Goal: Obtain resource: Obtain resource

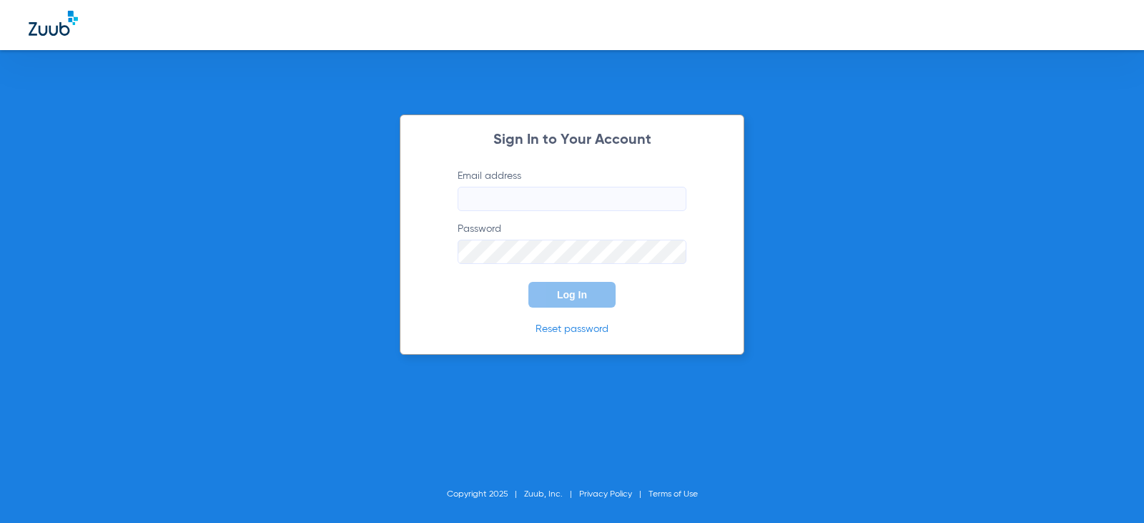
click at [511, 202] on input "Email address" at bounding box center [572, 199] width 229 height 24
type input "[EMAIL_ADDRESS][DOMAIN_NAME]"
click at [528, 282] on button "Log In" at bounding box center [571, 295] width 87 height 26
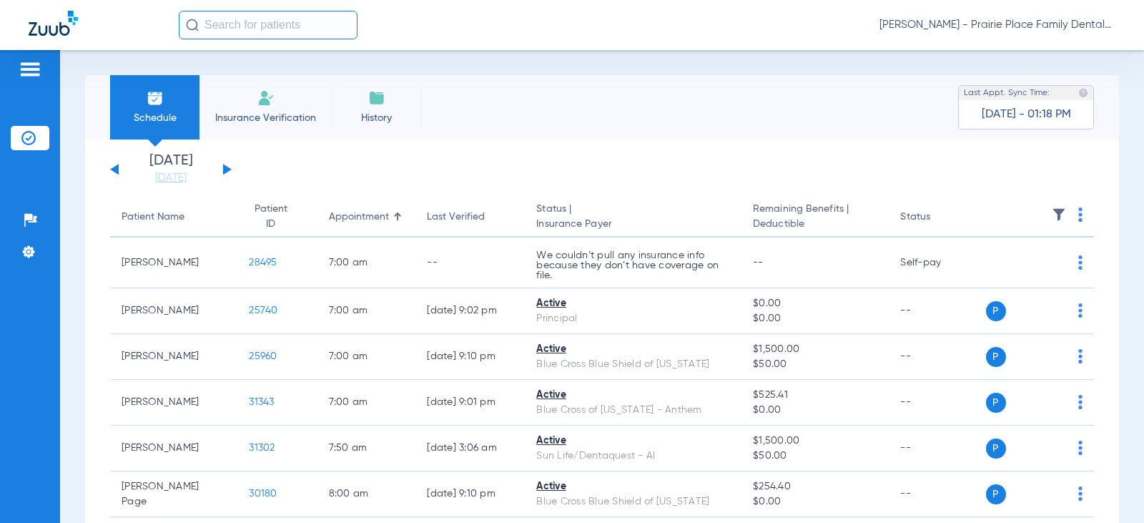
click at [226, 164] on div "[DATE] [DATE] [DATE] [DATE] [DATE] [DATE] [DATE] [DATE] [DATE] [DATE] [DATE] [D…" at bounding box center [171, 169] width 122 height 31
click at [226, 174] on div "[DATE] [DATE] [DATE] [DATE] [DATE] [DATE] [DATE] [DATE] [DATE] [DATE] [DATE] [D…" at bounding box center [171, 169] width 122 height 31
click at [226, 169] on button at bounding box center [227, 169] width 9 height 11
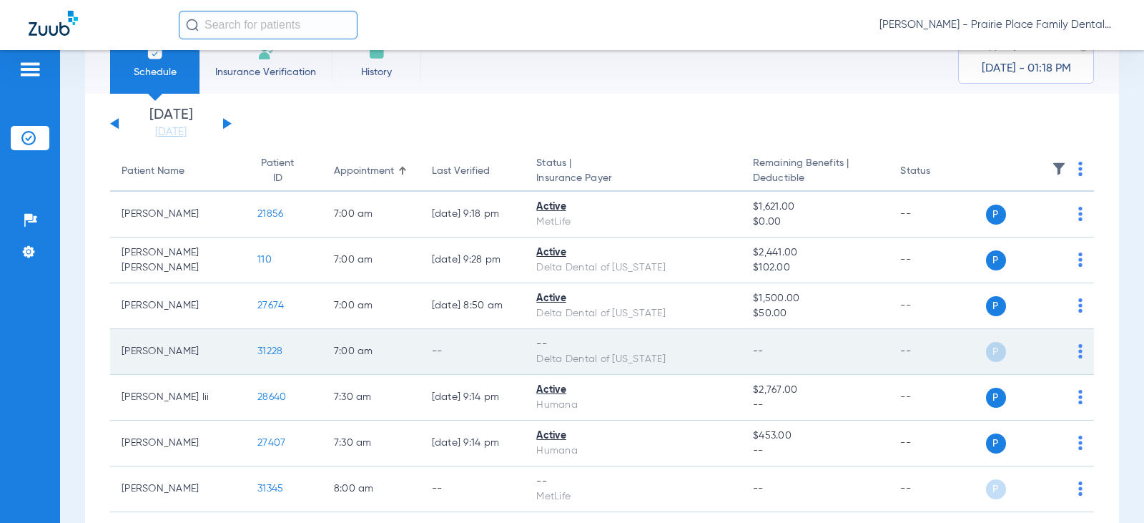
scroll to position [71, 0]
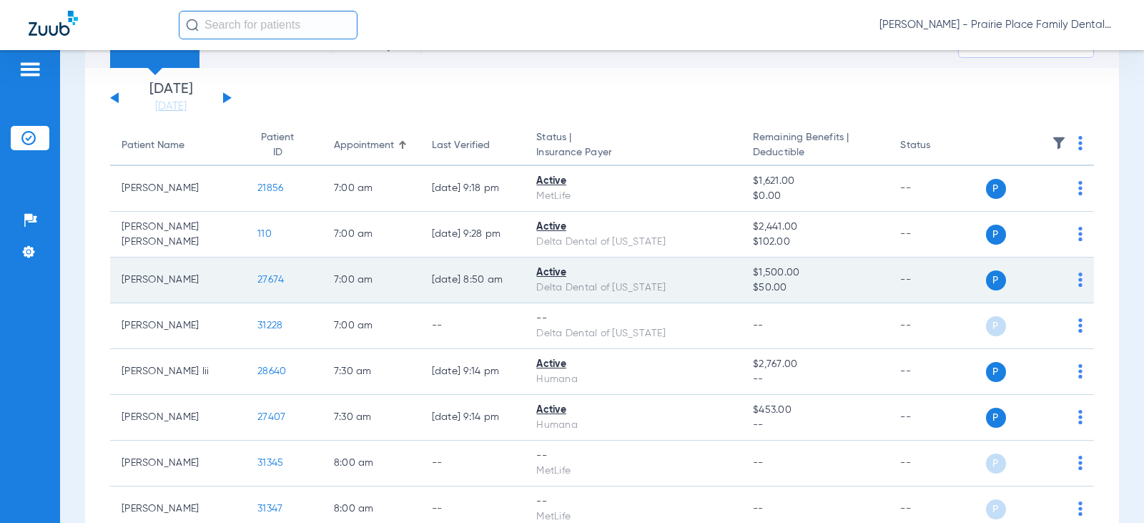
click at [267, 280] on td "27674" at bounding box center [284, 280] width 76 height 46
click at [257, 282] on span "27674" at bounding box center [270, 280] width 26 height 10
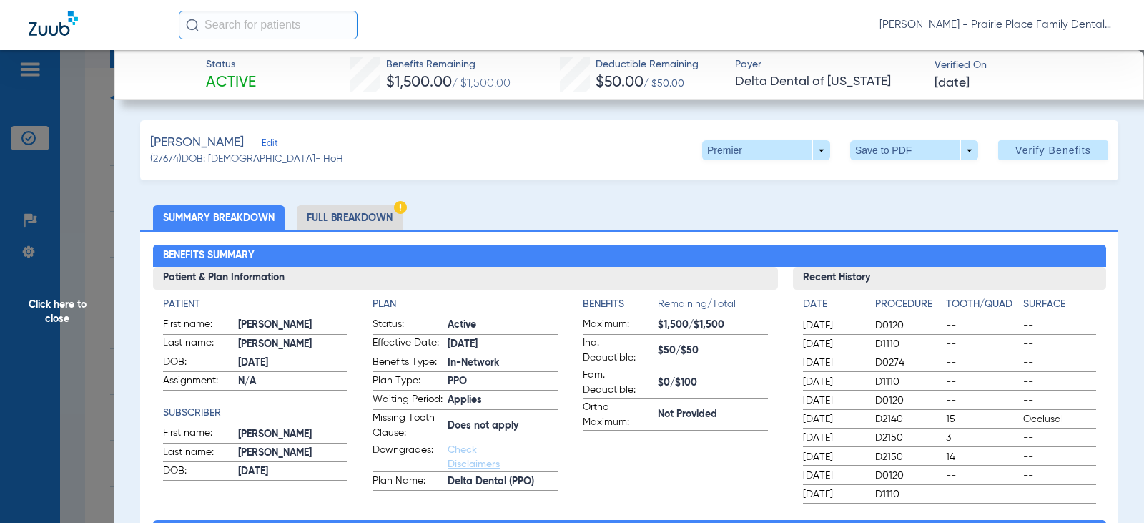
click at [367, 215] on li "Full Breakdown" at bounding box center [350, 217] width 106 height 25
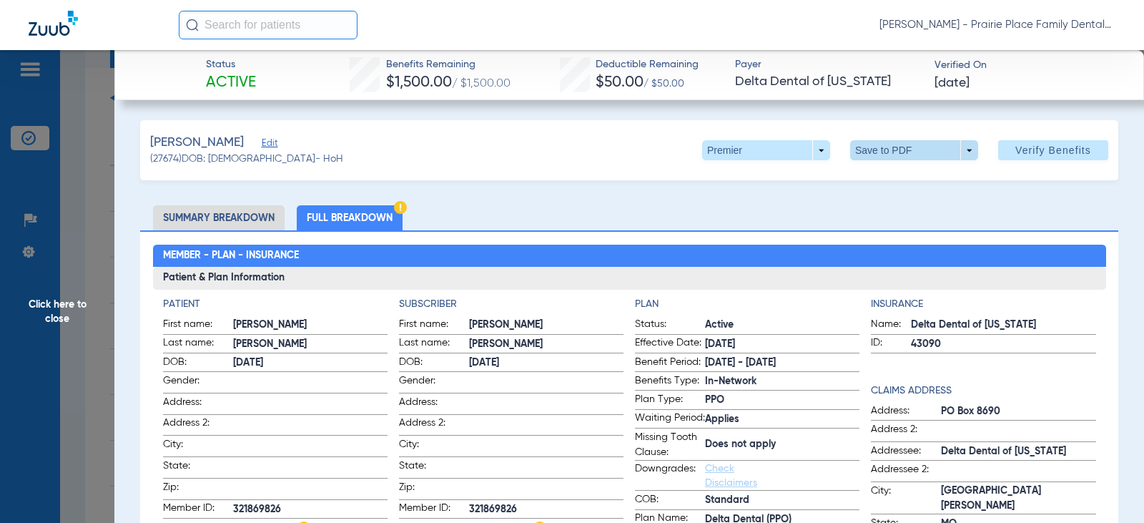
click at [962, 149] on span at bounding box center [914, 150] width 128 height 20
click at [922, 181] on span "Save to PDF" at bounding box center [908, 179] width 56 height 10
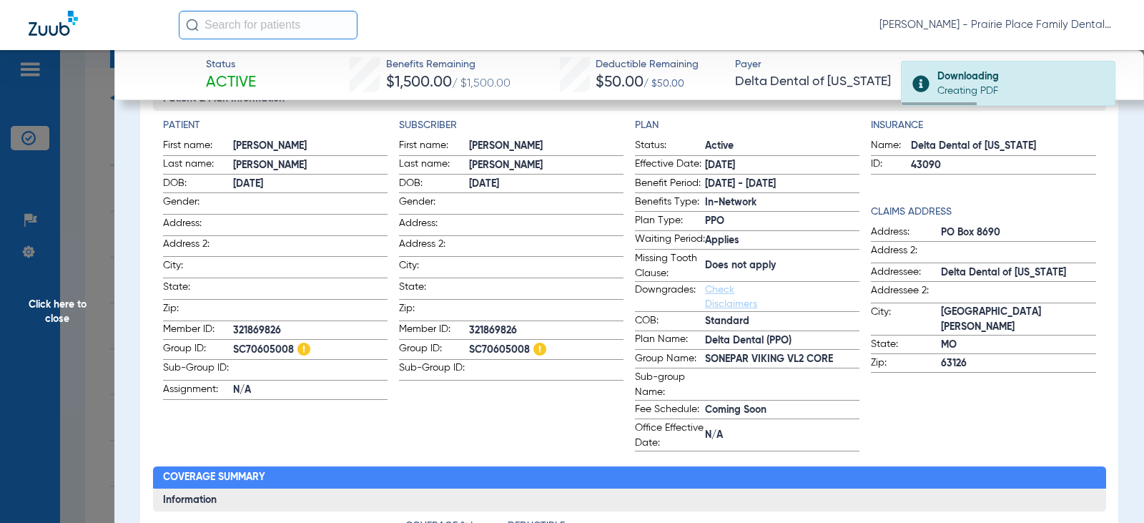
scroll to position [286, 0]
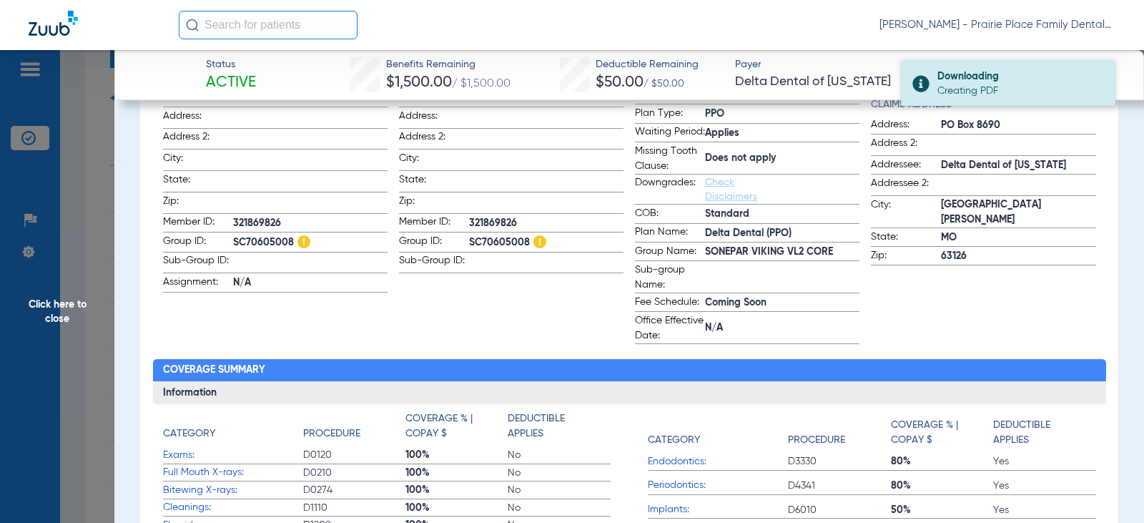
click at [982, 84] on div "Creating PDF" at bounding box center [1019, 91] width 165 height 14
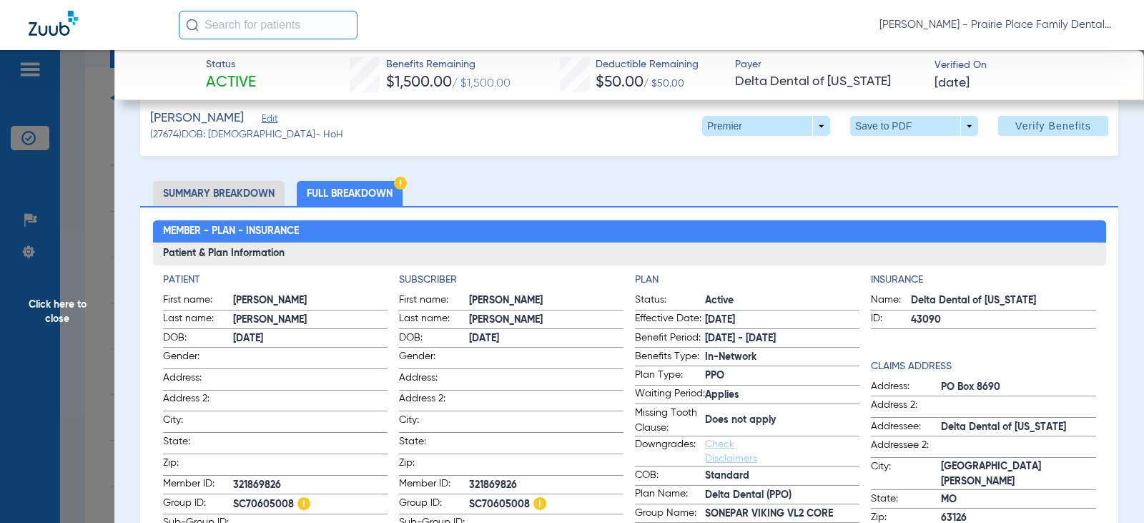
scroll to position [0, 0]
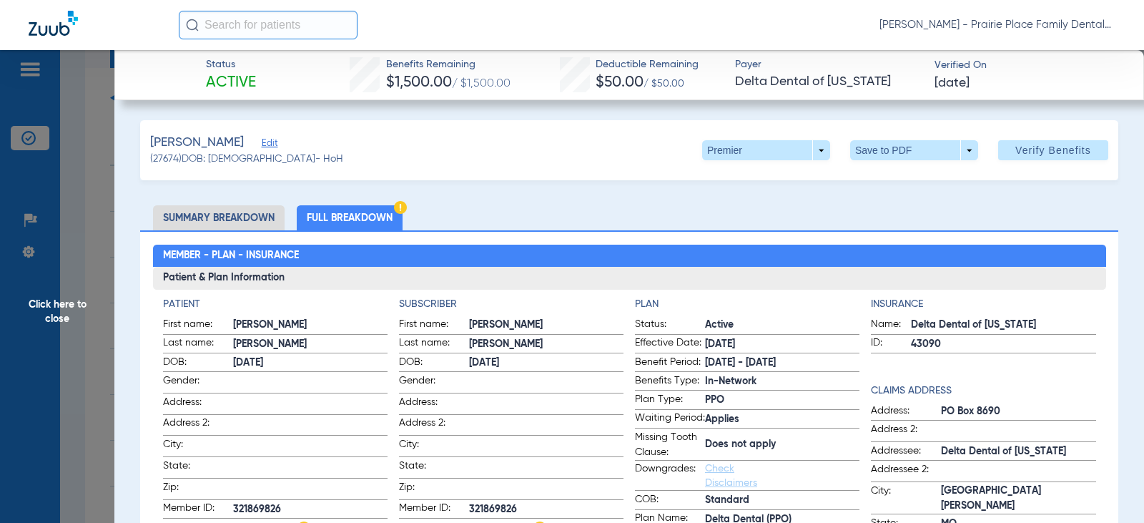
click at [56, 315] on span "Click here to close" at bounding box center [57, 311] width 114 height 523
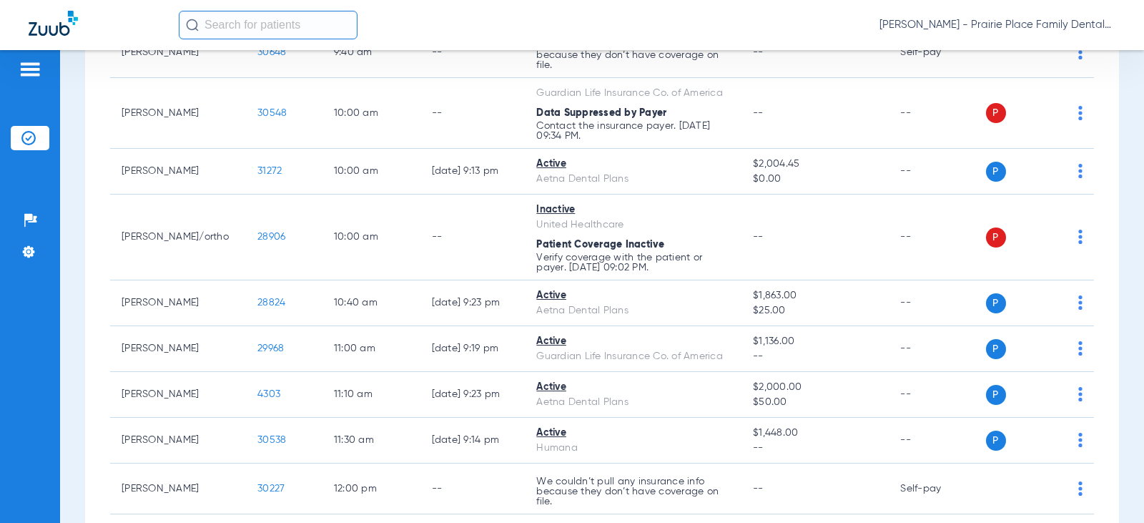
scroll to position [759, 0]
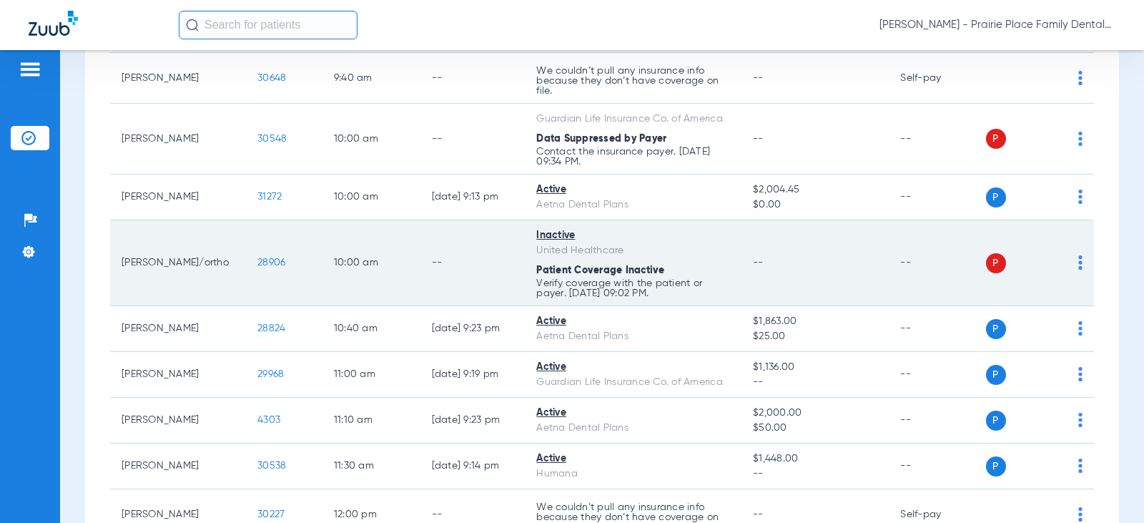
click at [259, 261] on span "28906" at bounding box center [271, 262] width 28 height 10
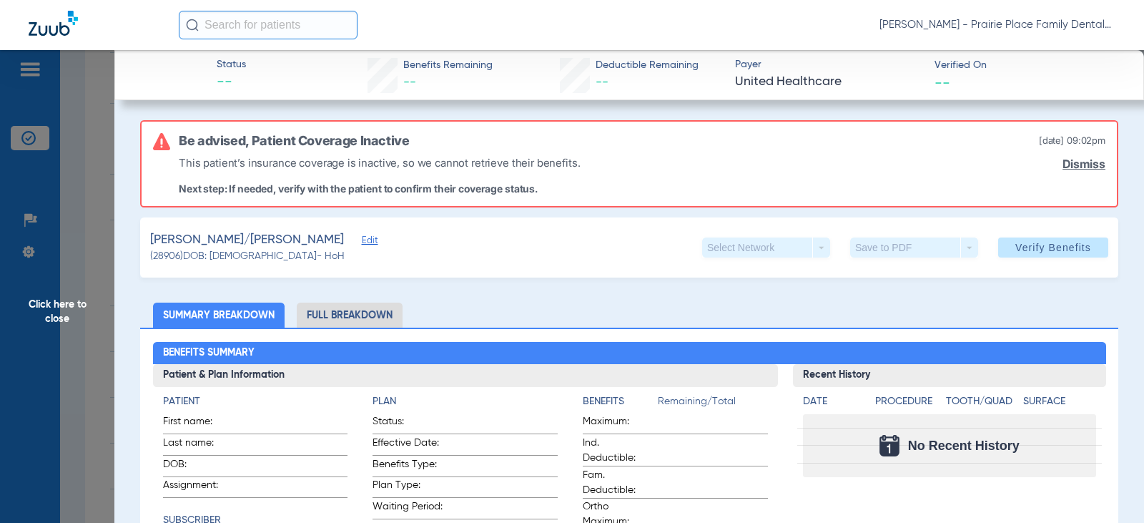
click at [56, 310] on span "Click here to close" at bounding box center [57, 311] width 114 height 523
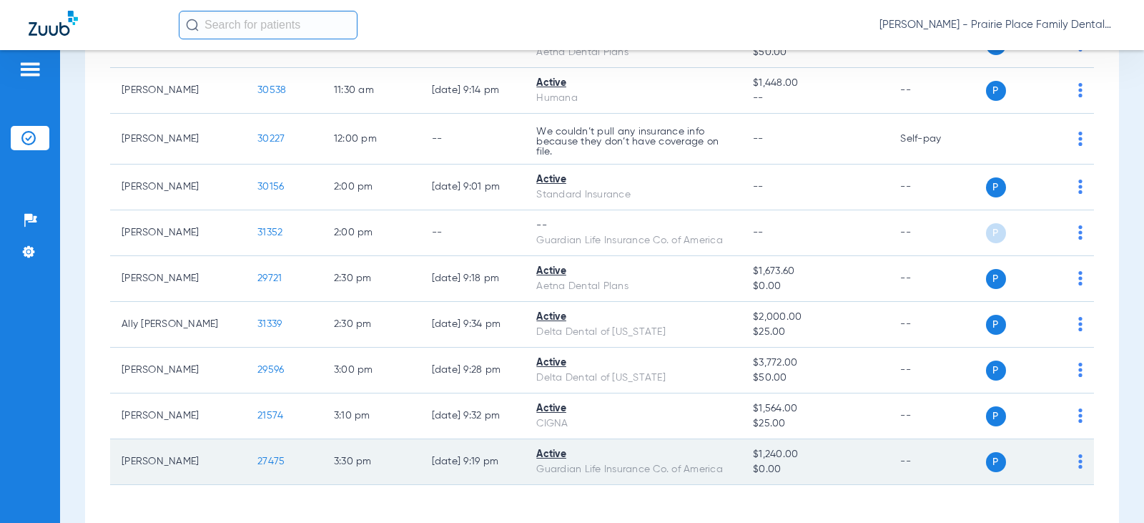
scroll to position [1188, 0]
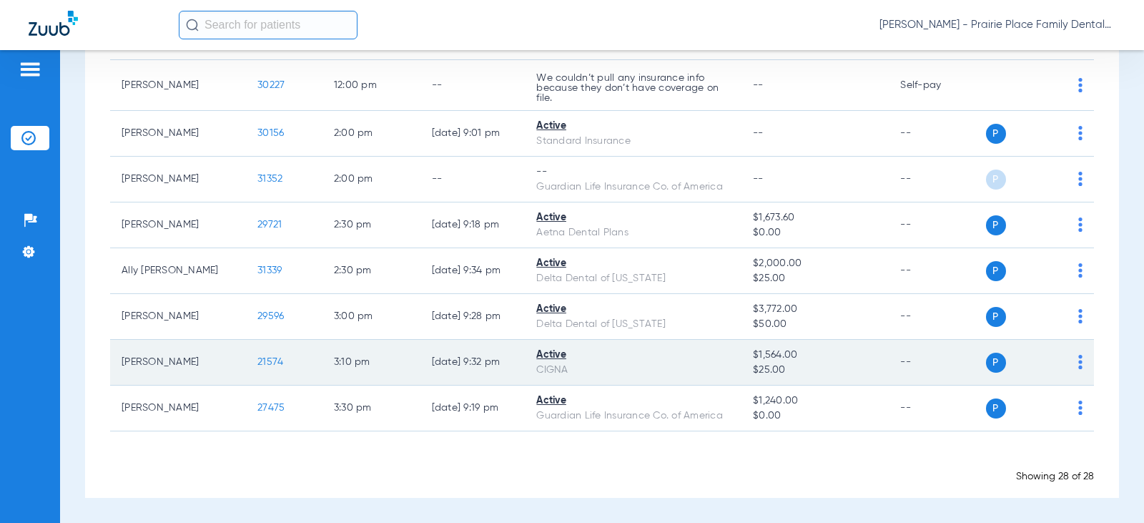
click at [257, 363] on span "21574" at bounding box center [270, 362] width 26 height 10
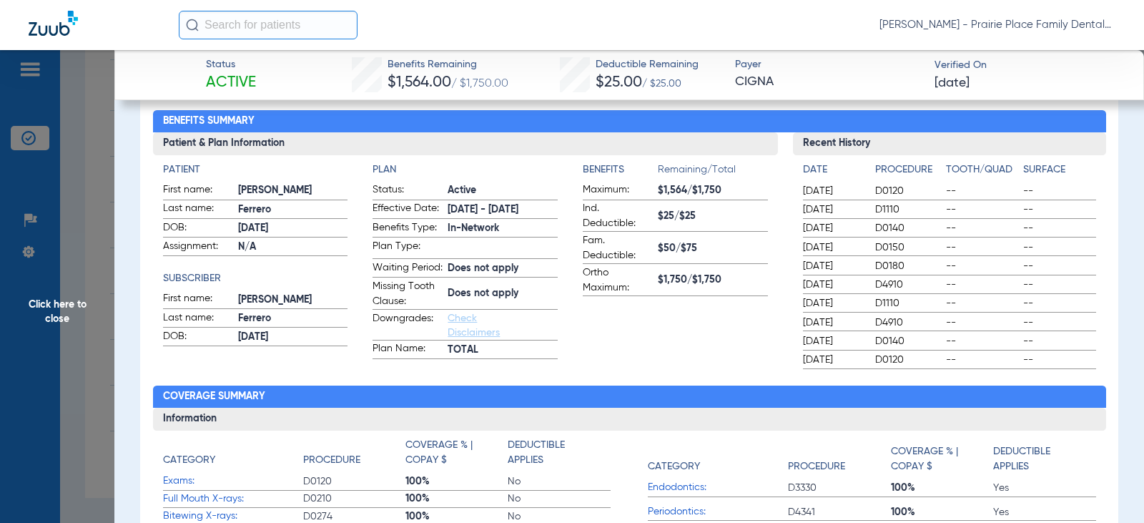
scroll to position [143, 0]
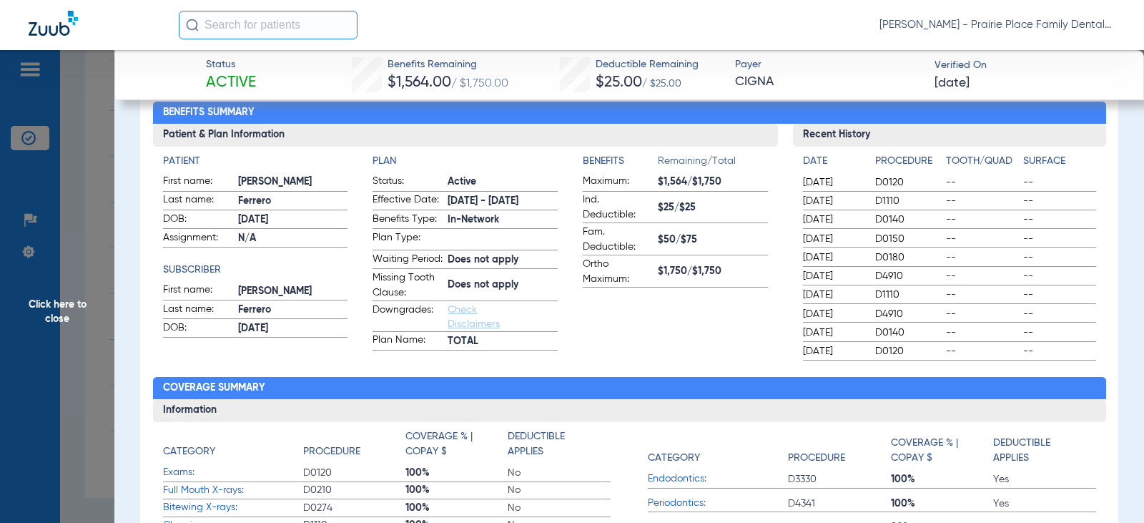
click at [58, 308] on span "Click here to close" at bounding box center [57, 311] width 114 height 523
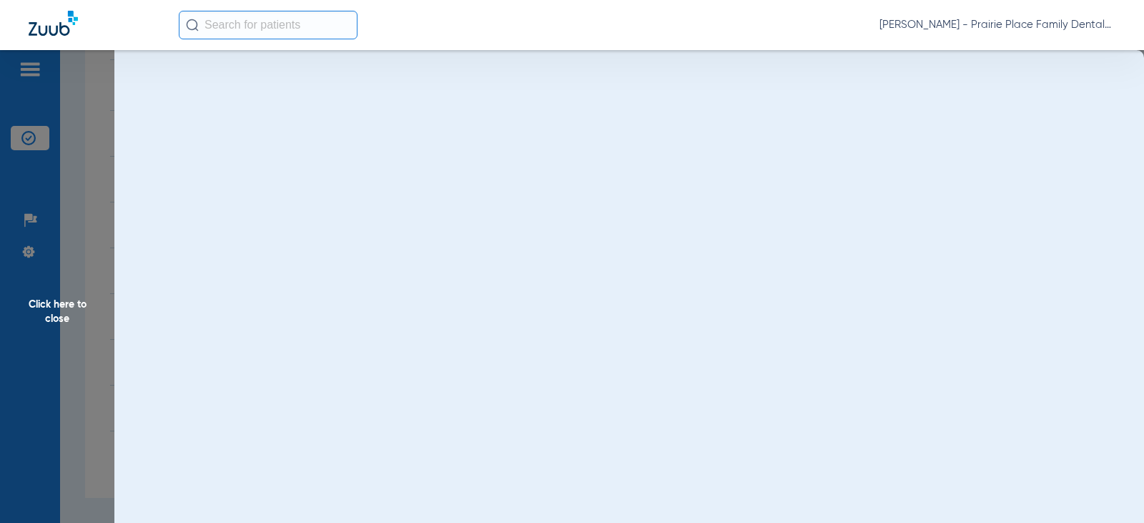
scroll to position [0, 0]
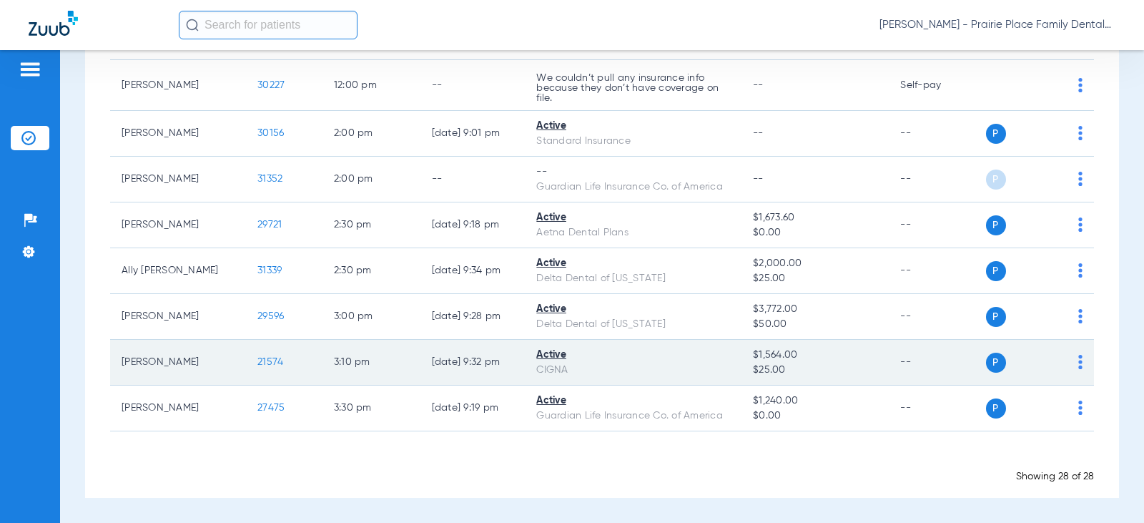
click at [257, 362] on span "21574" at bounding box center [270, 362] width 26 height 10
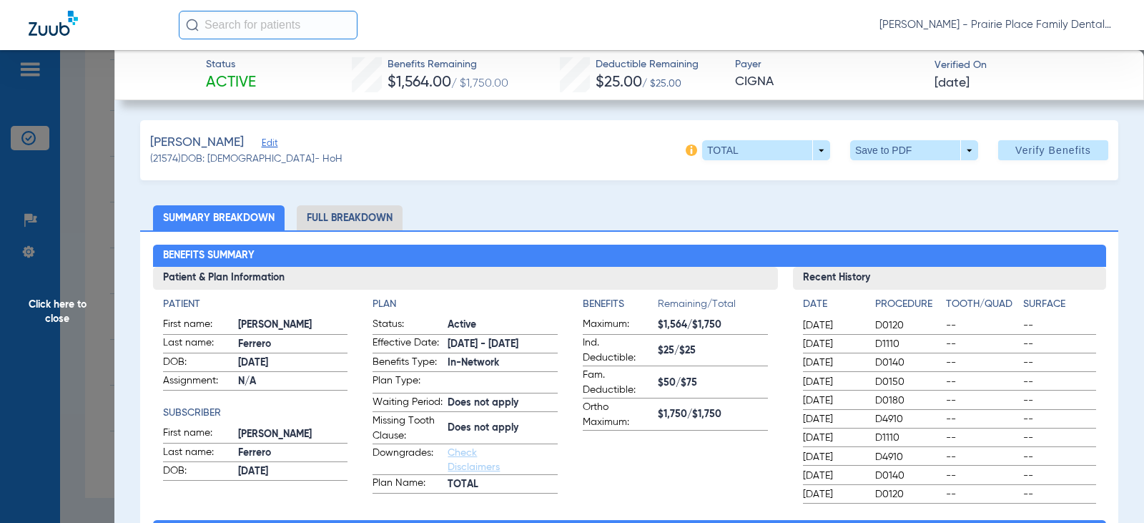
click at [336, 221] on li "Full Breakdown" at bounding box center [350, 217] width 106 height 25
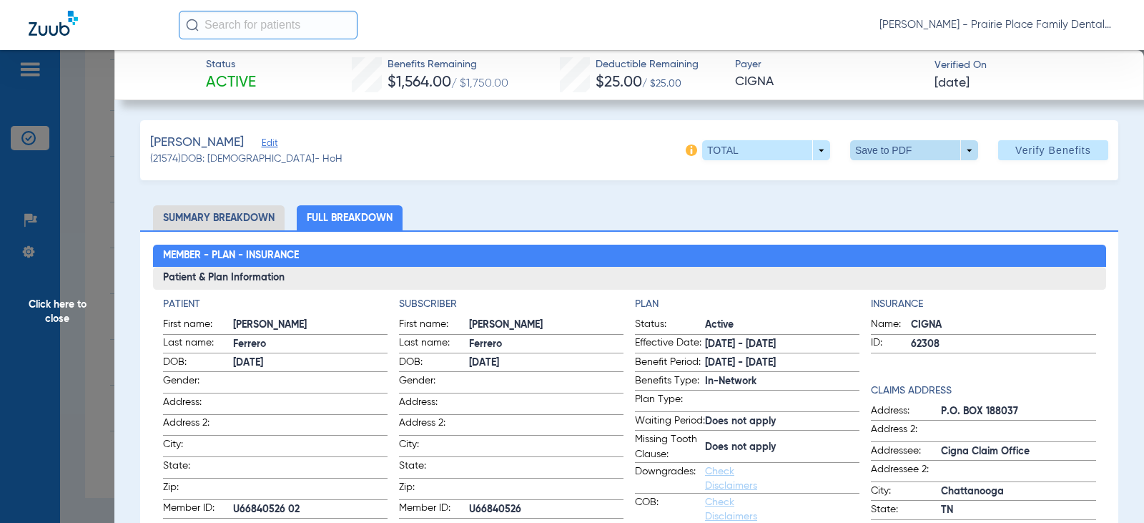
click at [952, 147] on span at bounding box center [914, 150] width 128 height 20
click at [926, 187] on button "insert_drive_file Save to PDF" at bounding box center [894, 178] width 108 height 29
click at [70, 314] on span "Click here to close" at bounding box center [57, 311] width 114 height 523
